Goal: Information Seeking & Learning: Learn about a topic

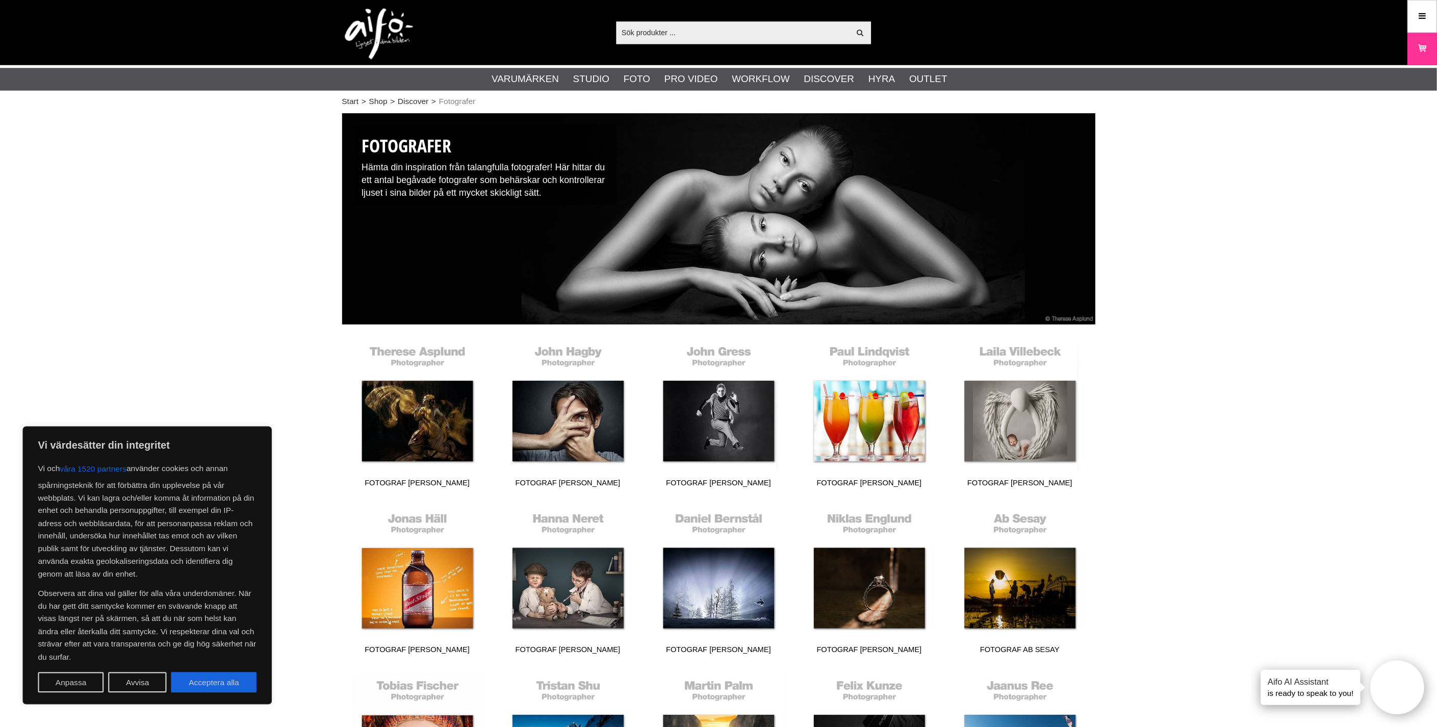
scroll to position [3, 0]
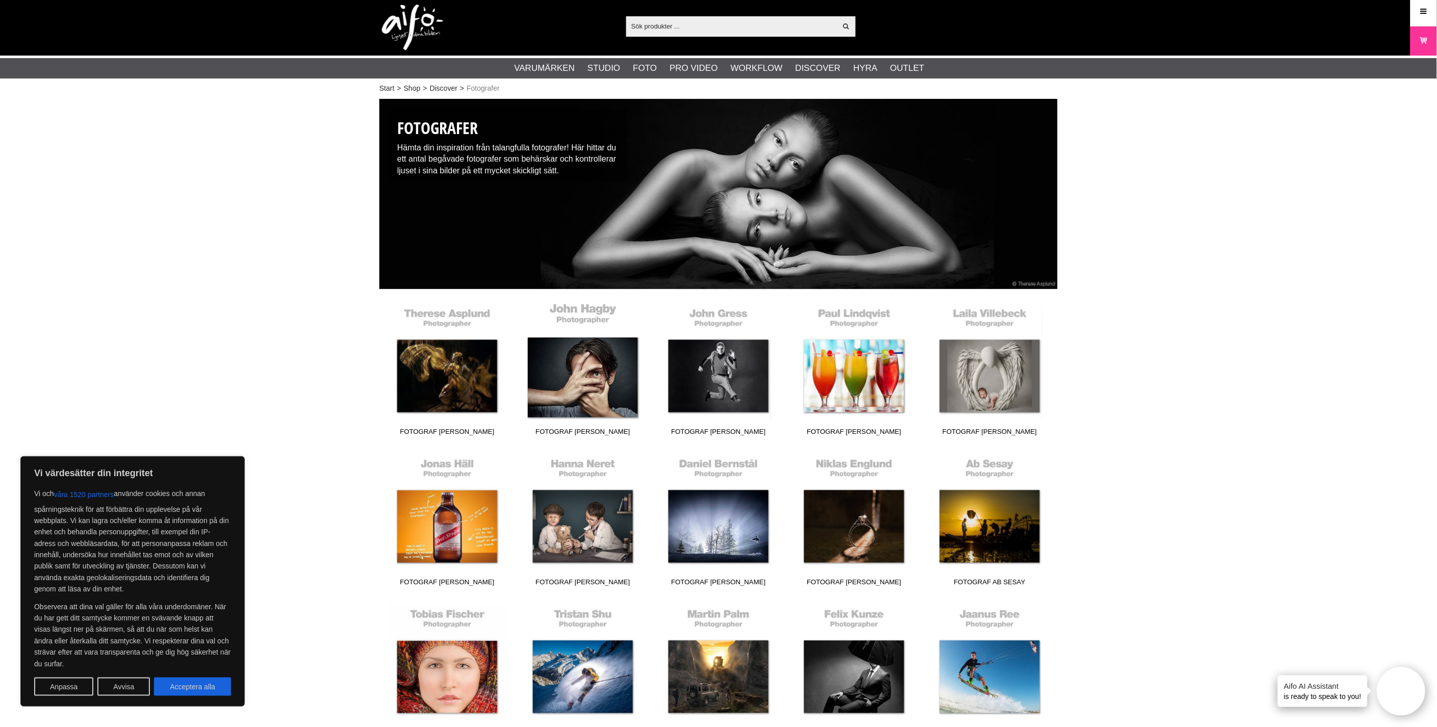
click at [590, 380] on link "Fotograf [PERSON_NAME]" at bounding box center [583, 372] width 136 height 138
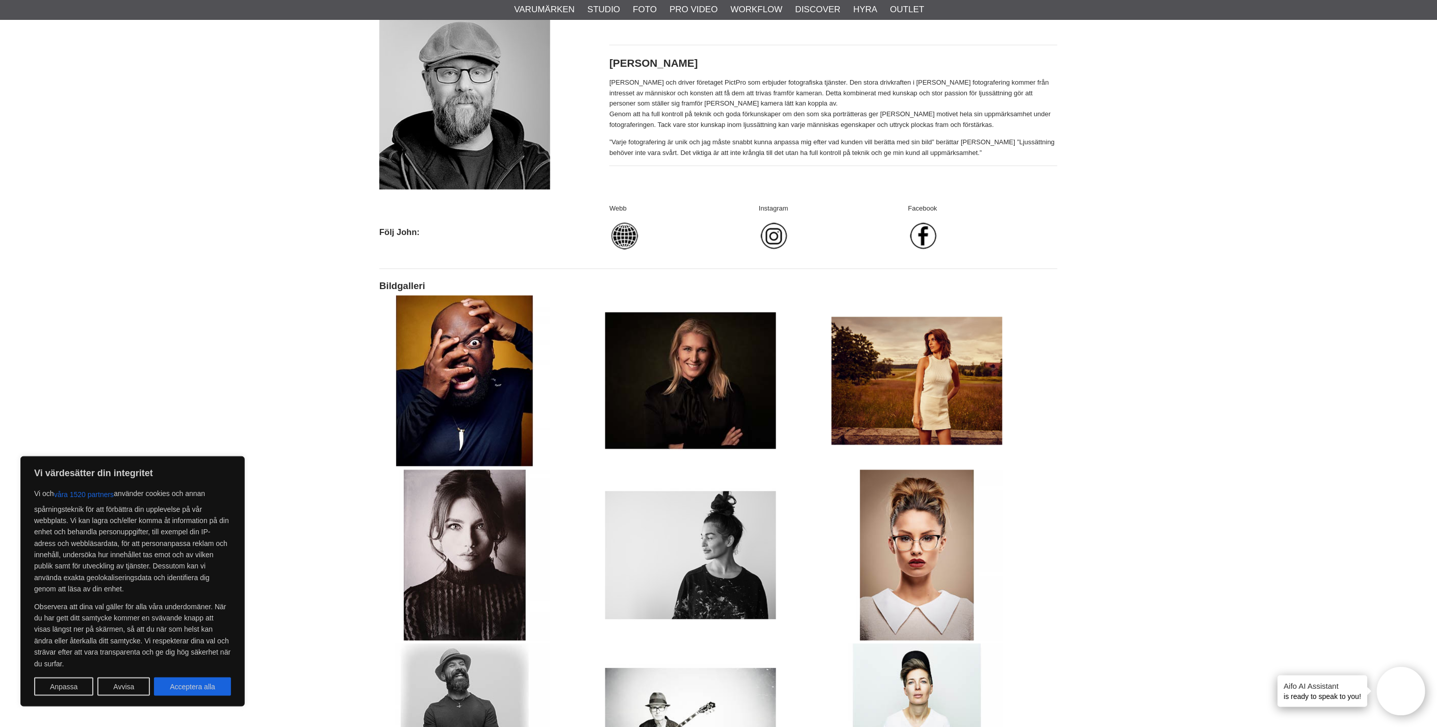
scroll to position [488, 0]
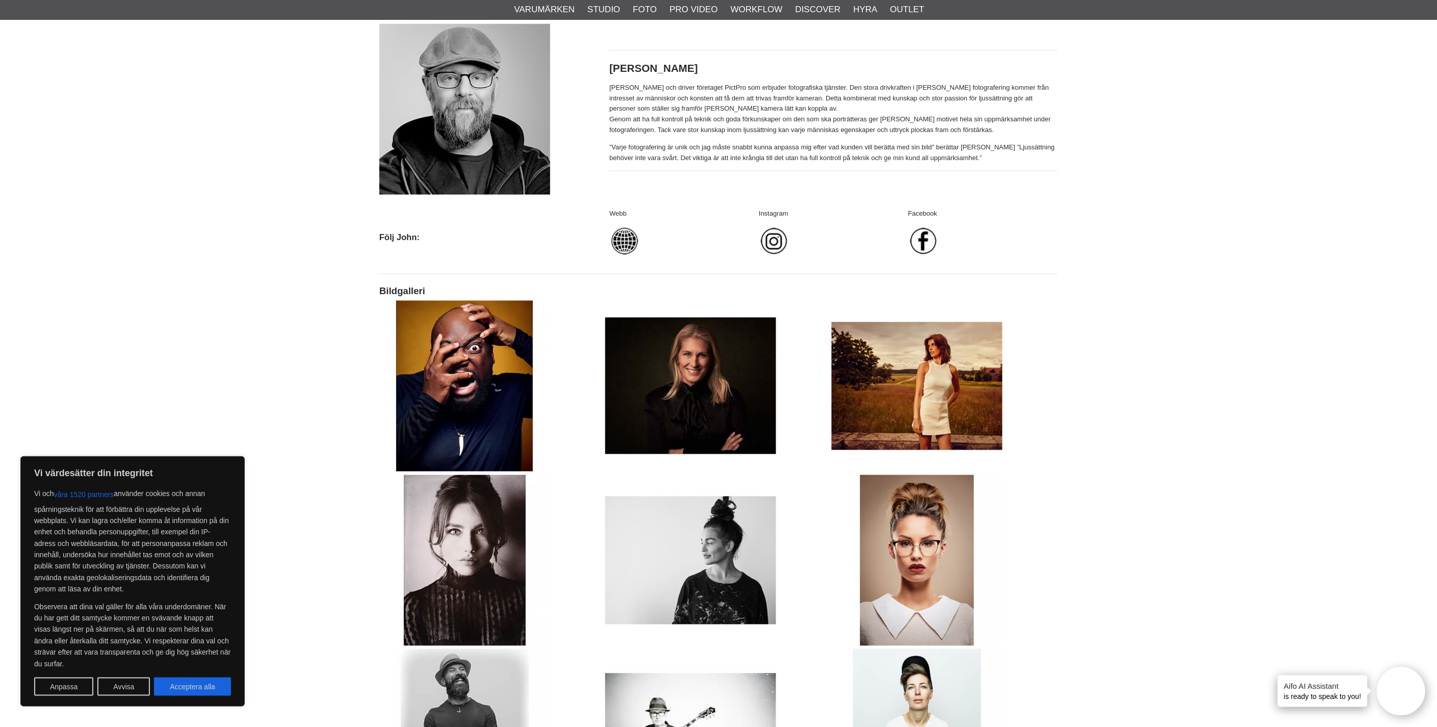
click at [444, 394] on img at bounding box center [464, 386] width 171 height 171
click at [690, 383] on img at bounding box center [690, 386] width 171 height 171
click at [943, 389] on img at bounding box center [917, 386] width 171 height 171
click at [467, 536] on img at bounding box center [464, 560] width 171 height 171
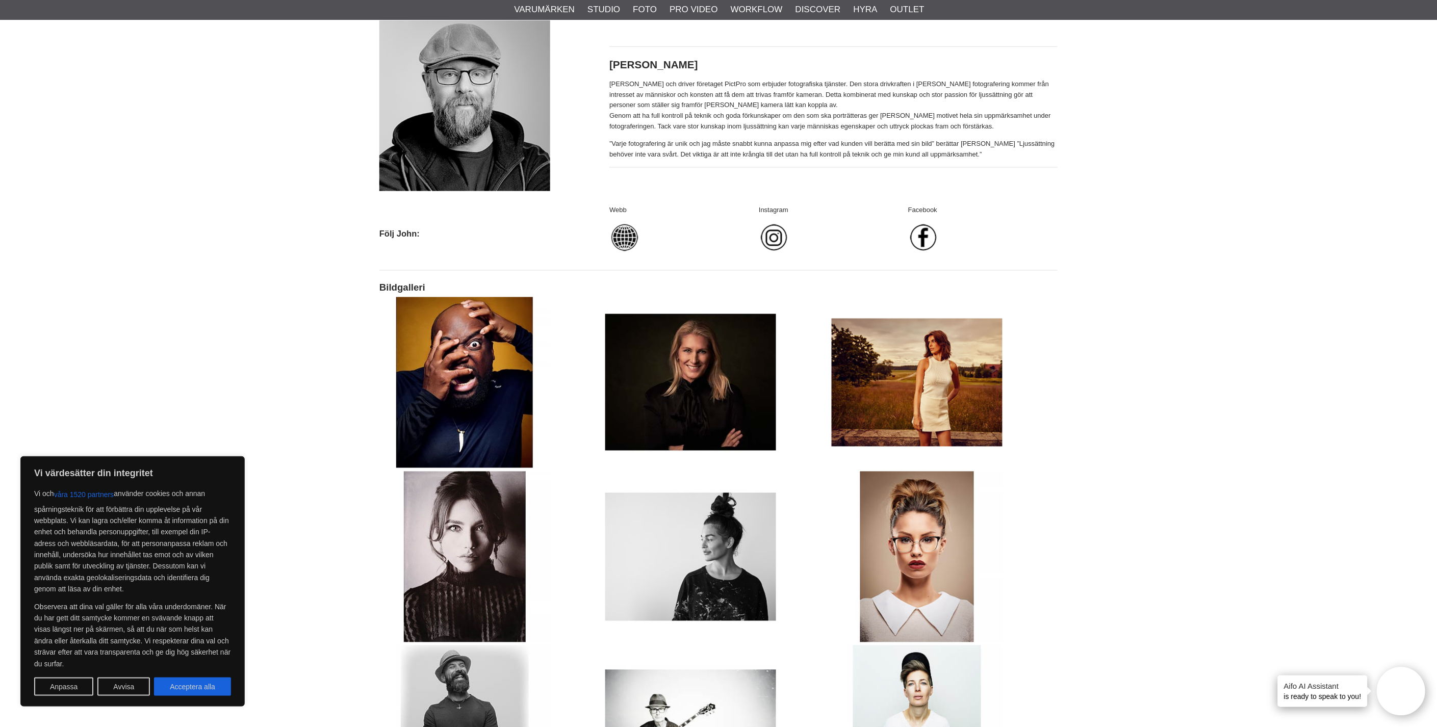
scroll to position [487, 0]
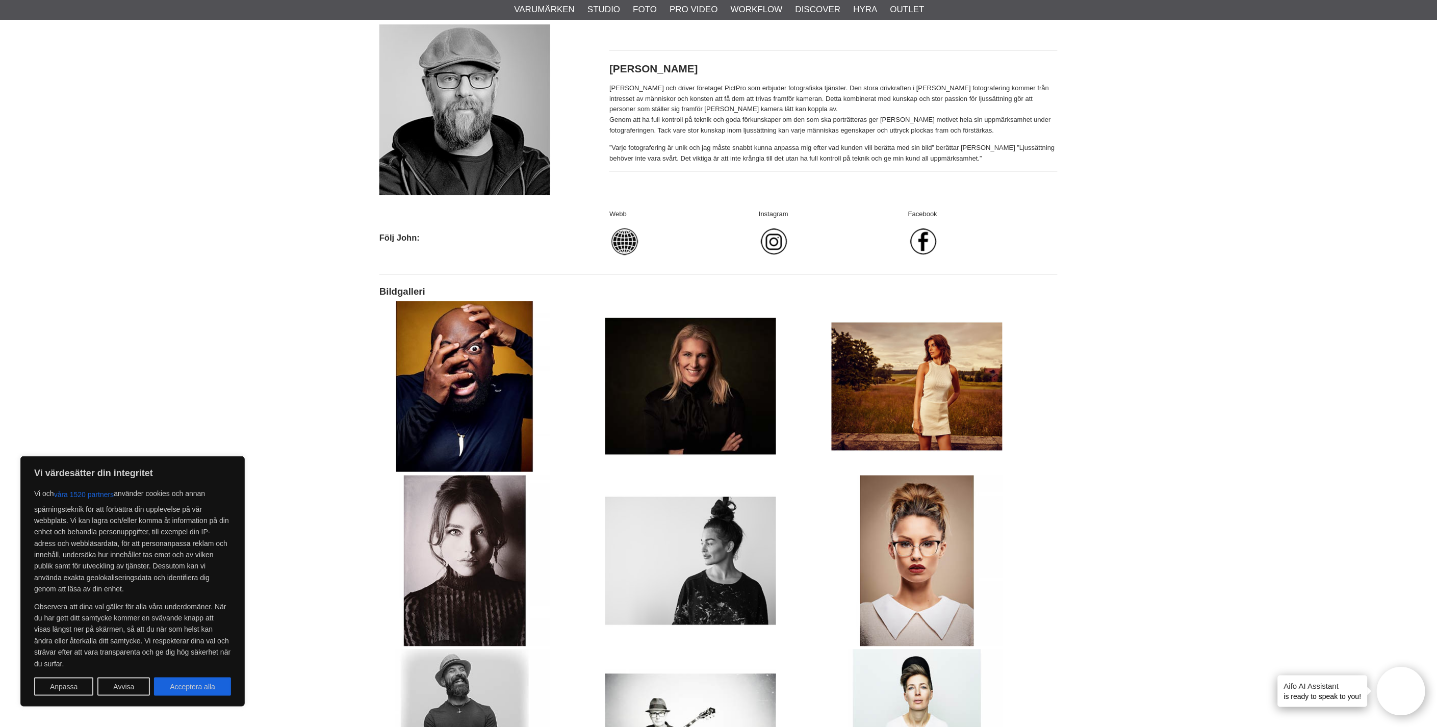
click at [461, 347] on img at bounding box center [464, 386] width 171 height 171
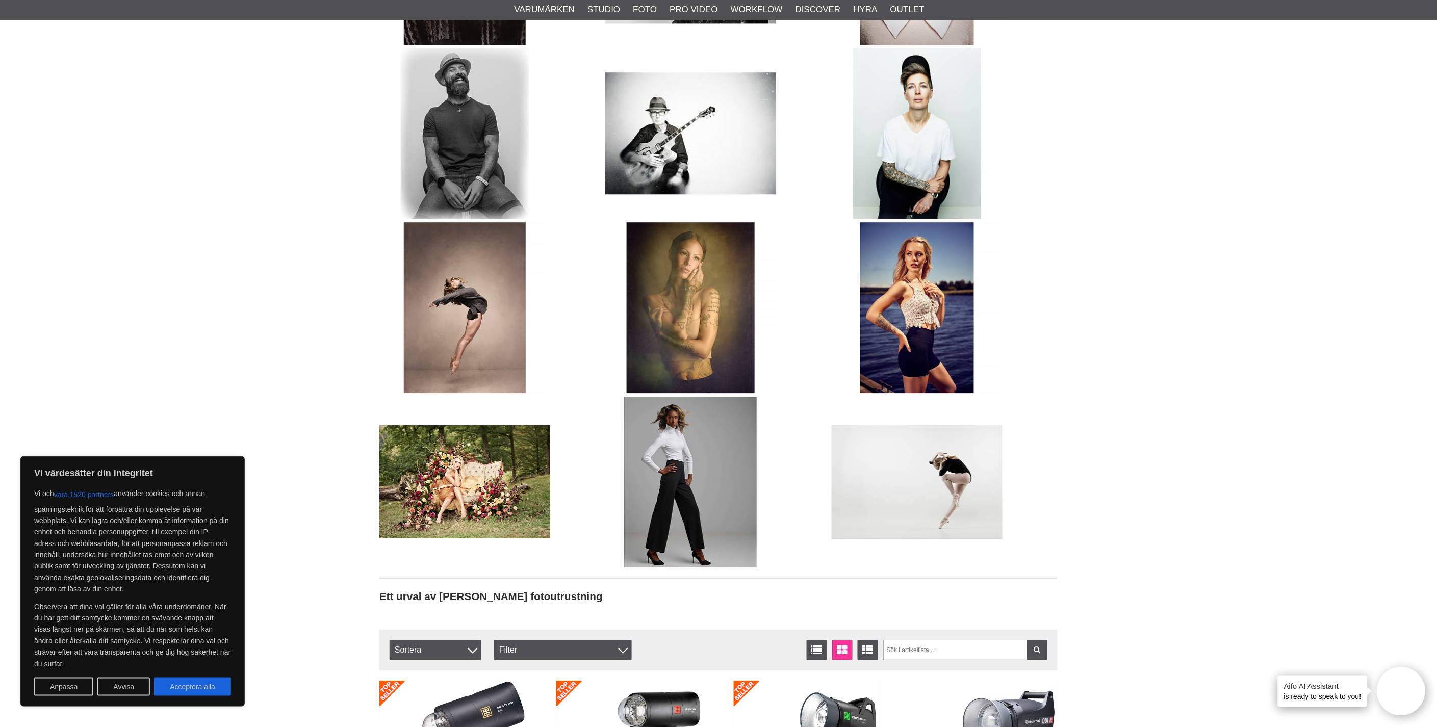
scroll to position [1072, 0]
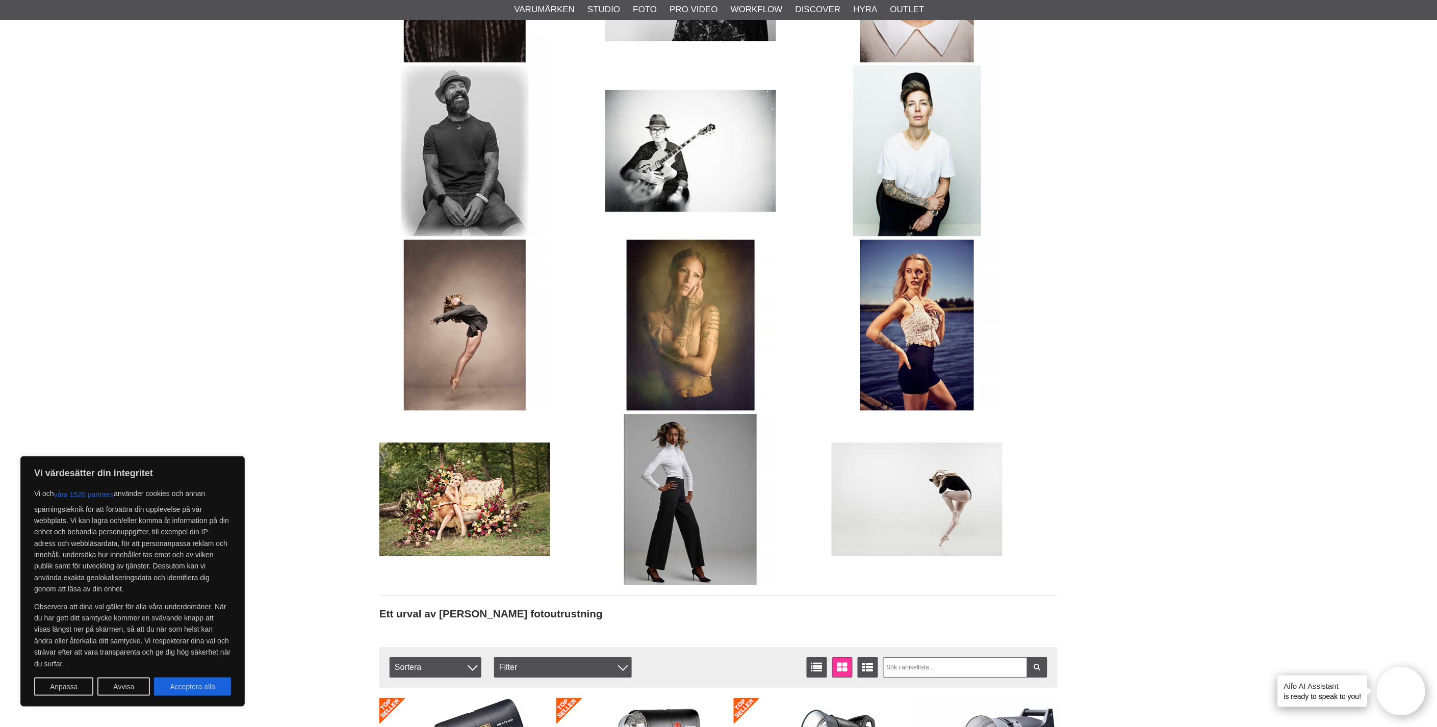
click at [277, 411] on div "Start > Shop > Discover > Fotografer > Fotograf John Hagby Fotograf John Hagby …" at bounding box center [718, 303] width 1437 height 2553
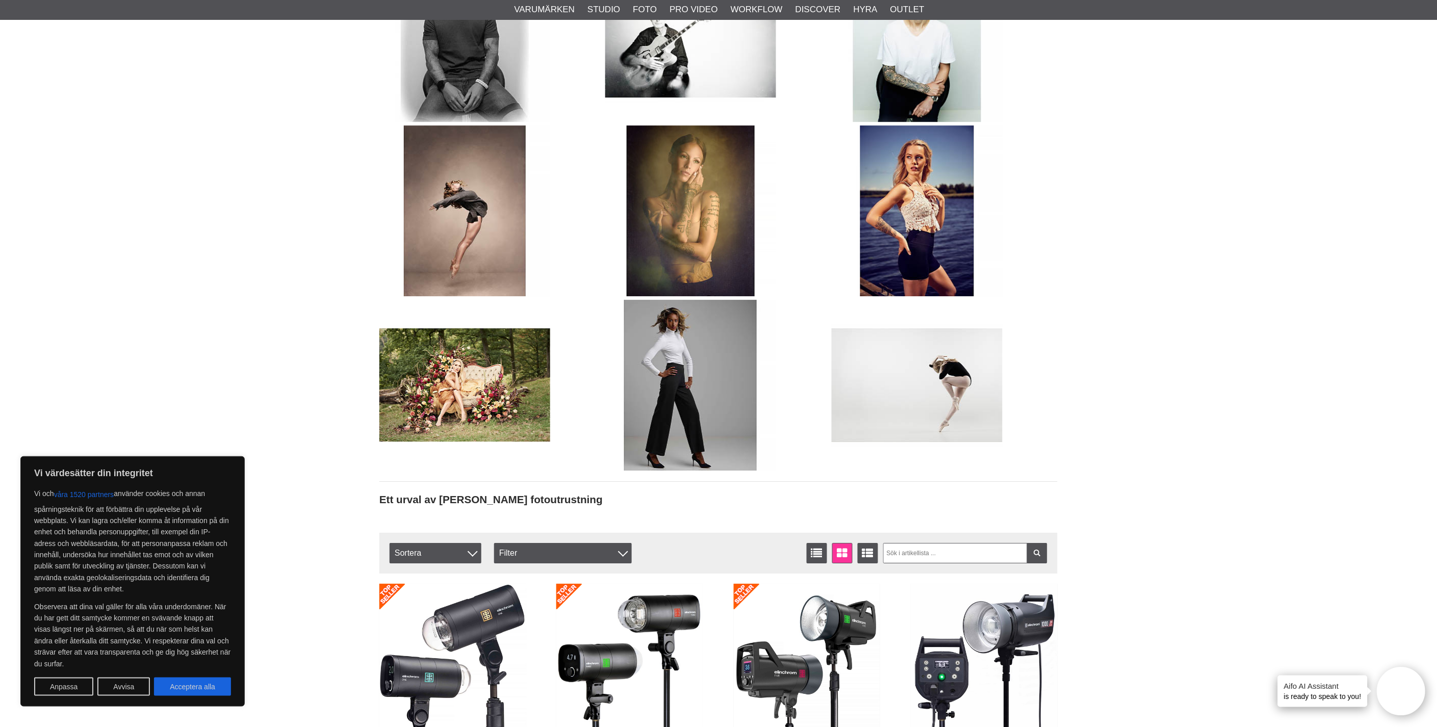
scroll to position [1179, 0]
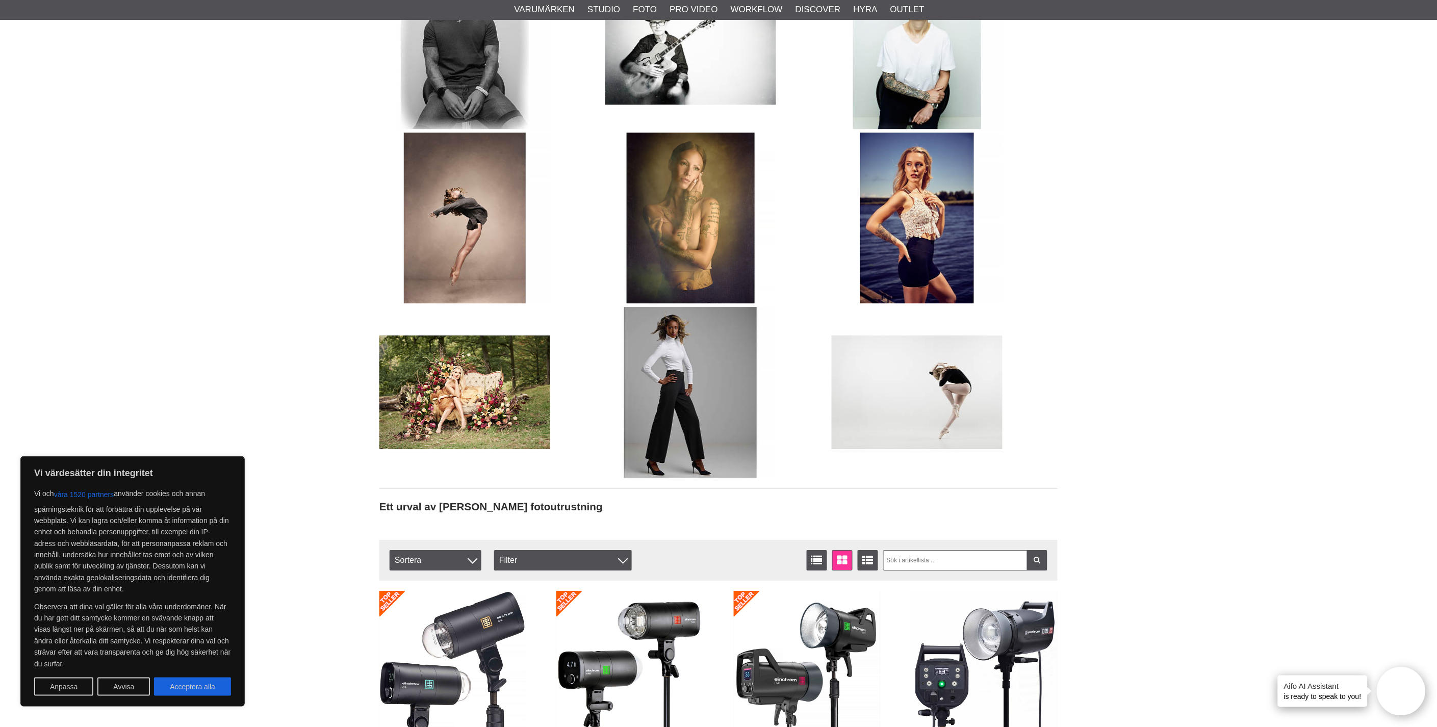
click at [940, 376] on img at bounding box center [917, 392] width 171 height 171
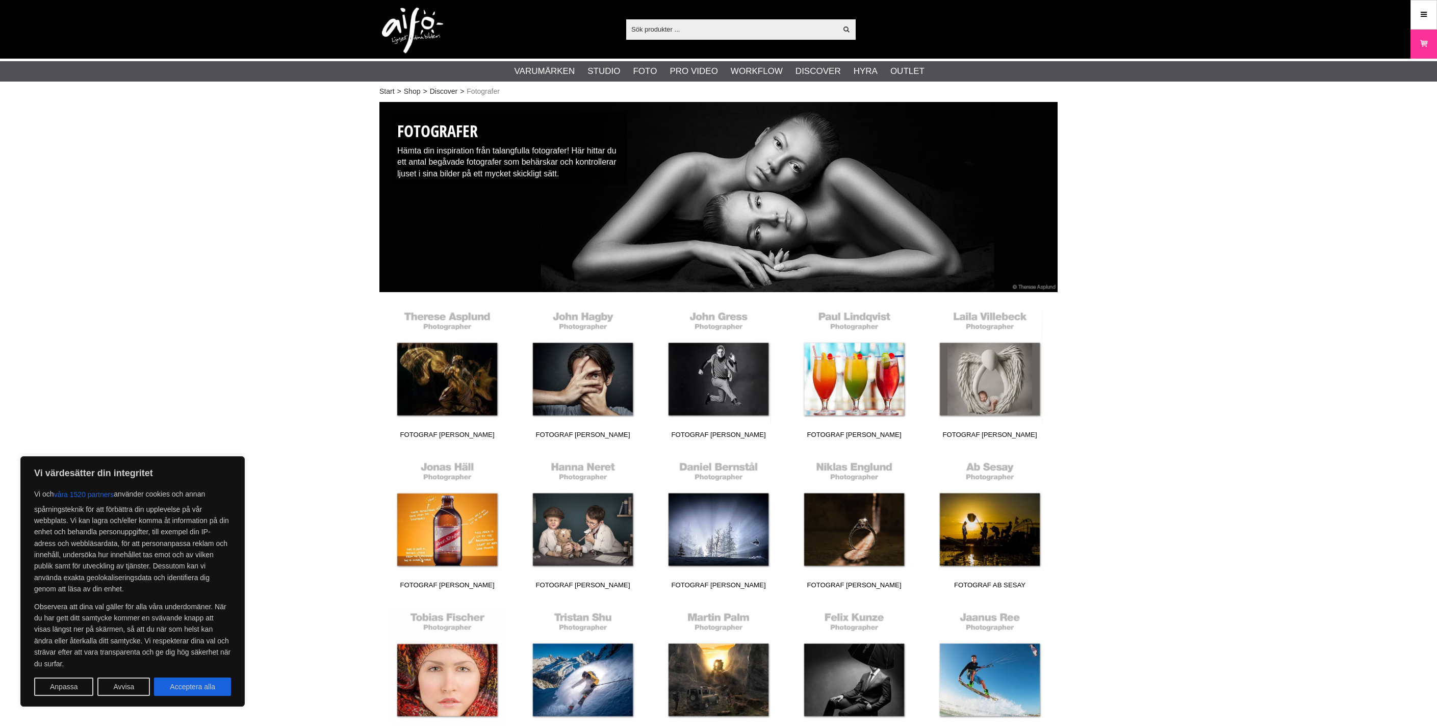
scroll to position [3, 0]
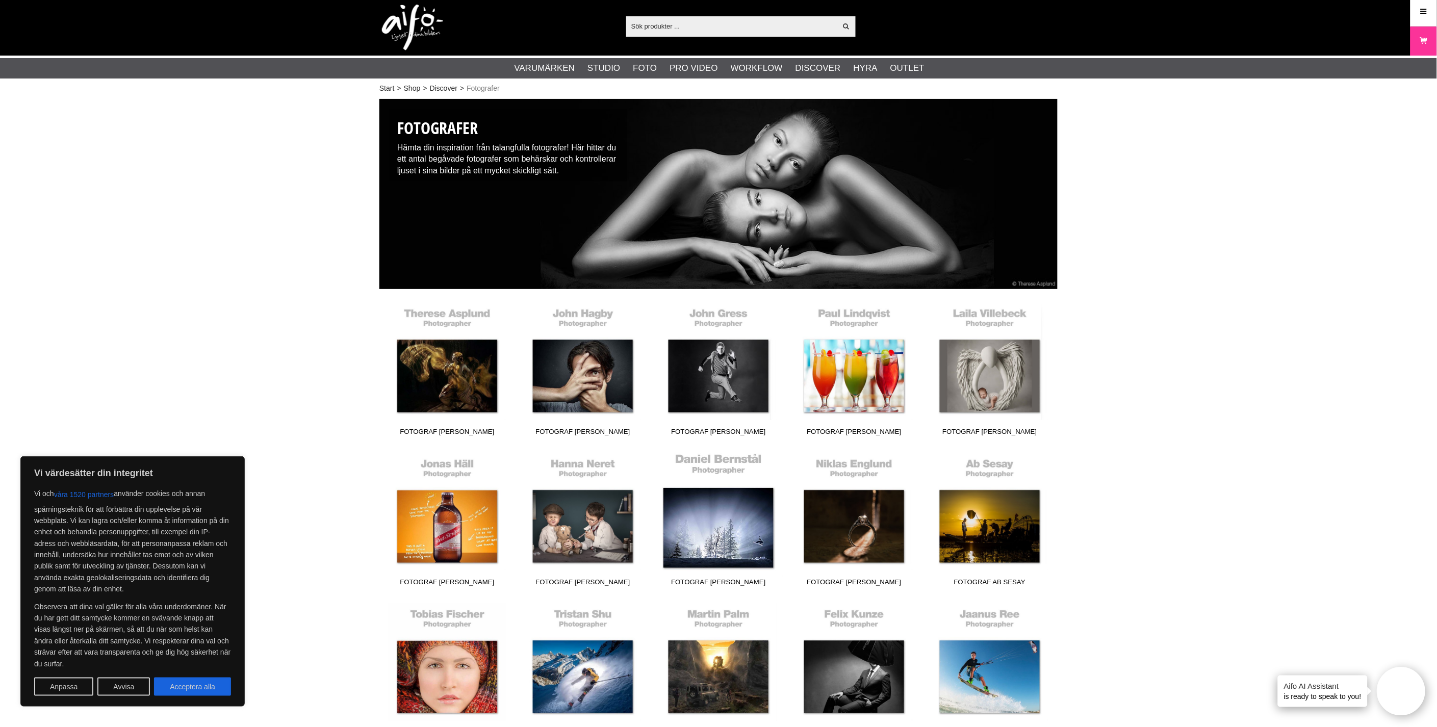
click at [709, 530] on link "Fotograf [PERSON_NAME]" at bounding box center [719, 522] width 136 height 138
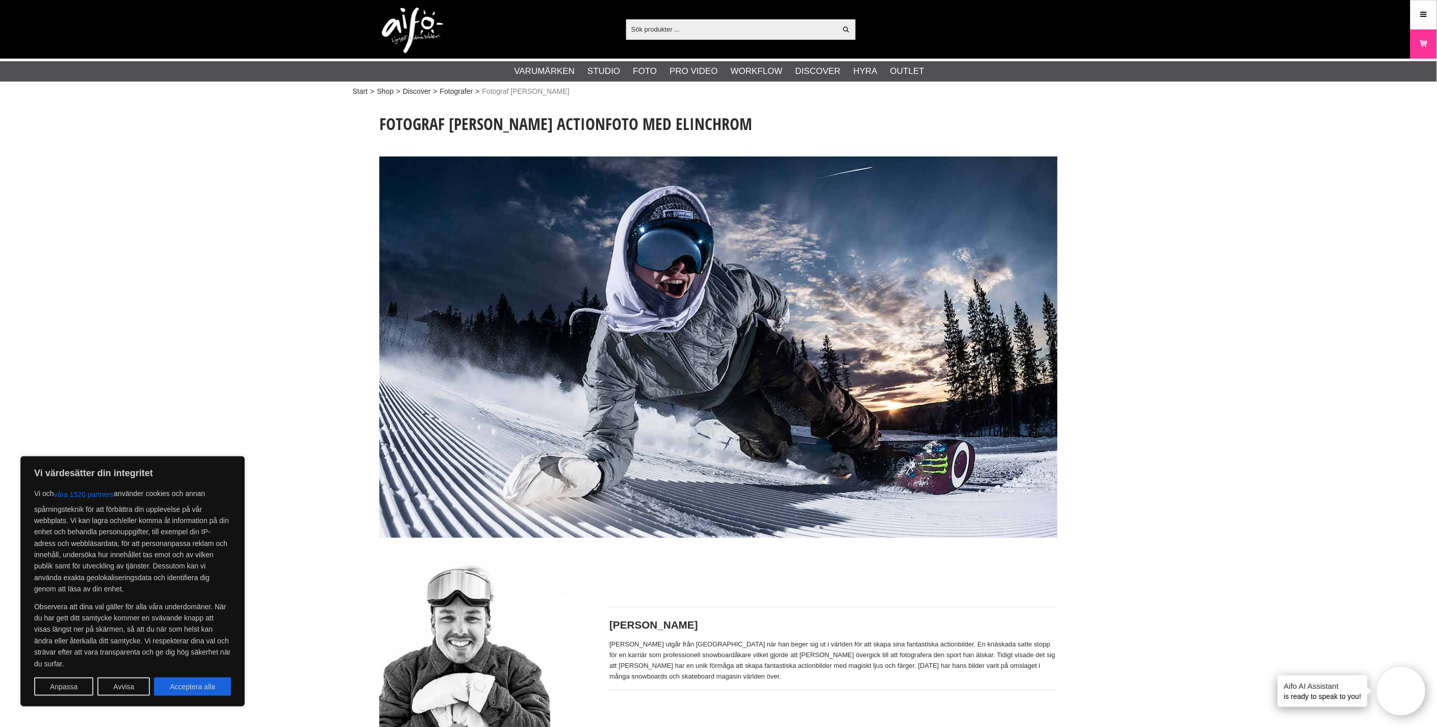
click at [518, 475] on img at bounding box center [718, 347] width 678 height 381
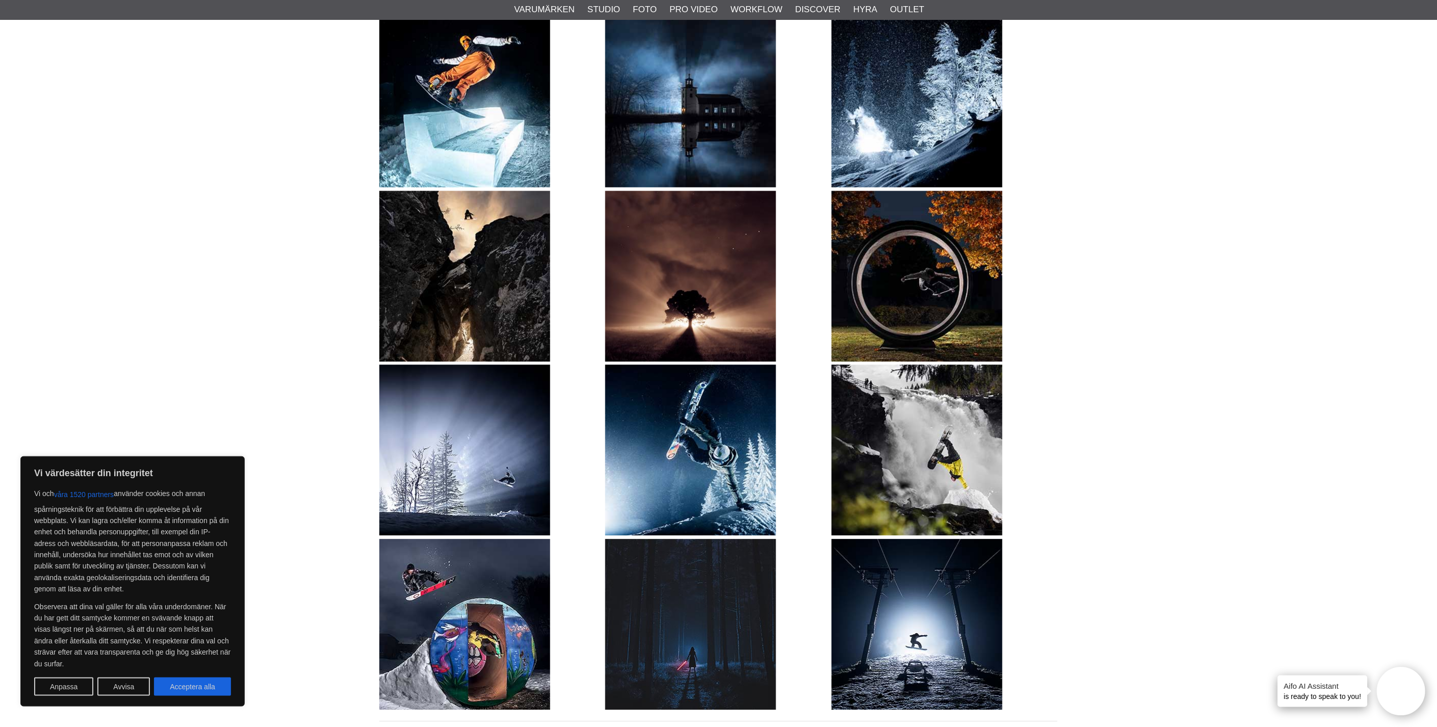
scroll to position [827, 0]
